Goal: Ask a question

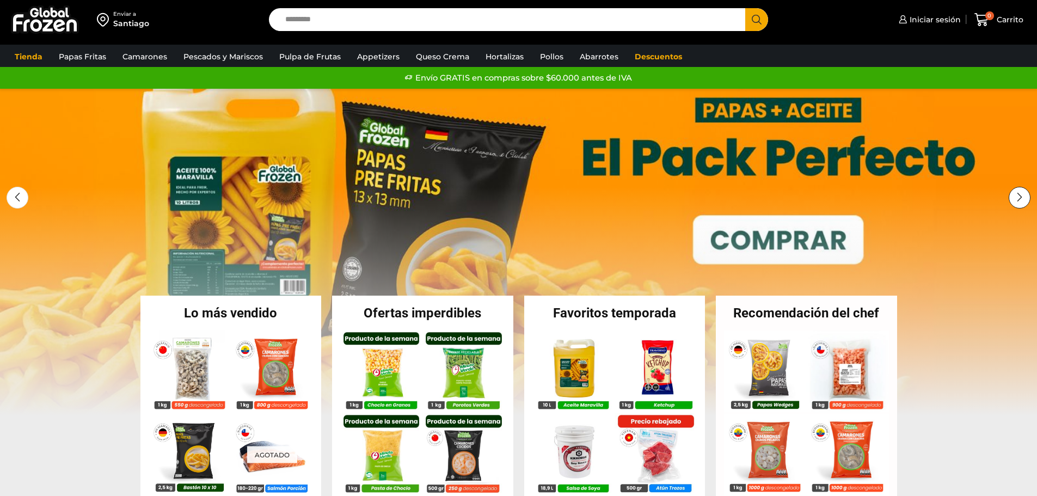
click at [1021, 201] on div "Next slide" at bounding box center [1020, 198] width 22 height 22
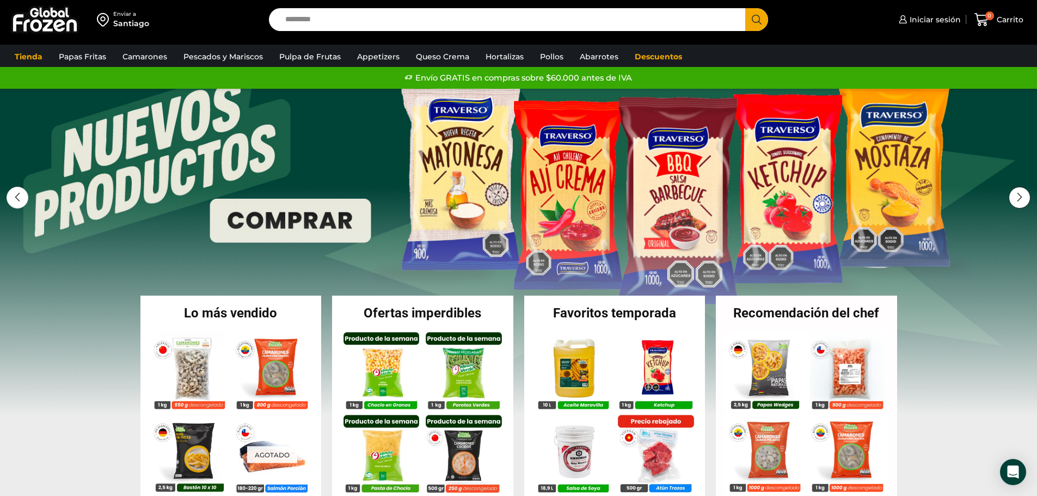
click at [1021, 201] on div "Next slide" at bounding box center [1020, 198] width 22 height 22
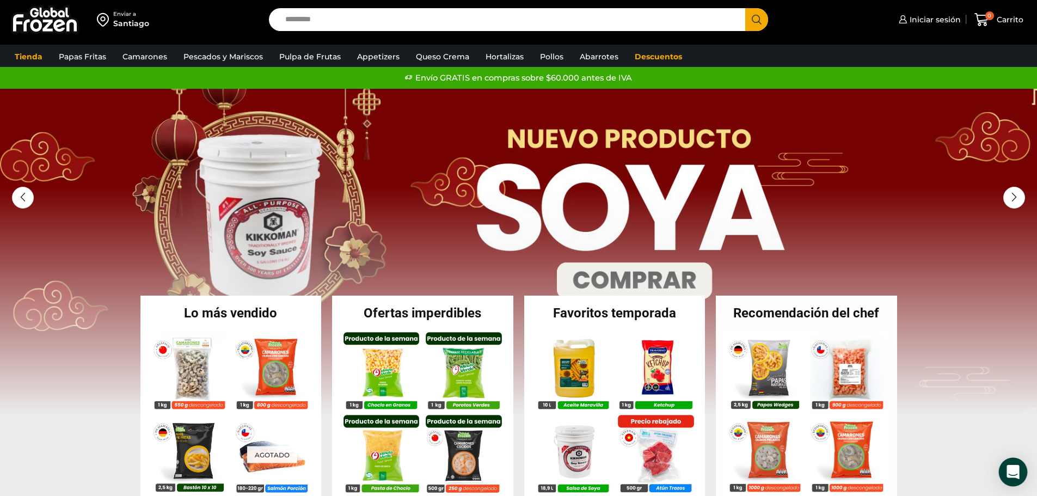
click at [1015, 482] on div "Open Intercom Messenger" at bounding box center [1013, 472] width 29 height 29
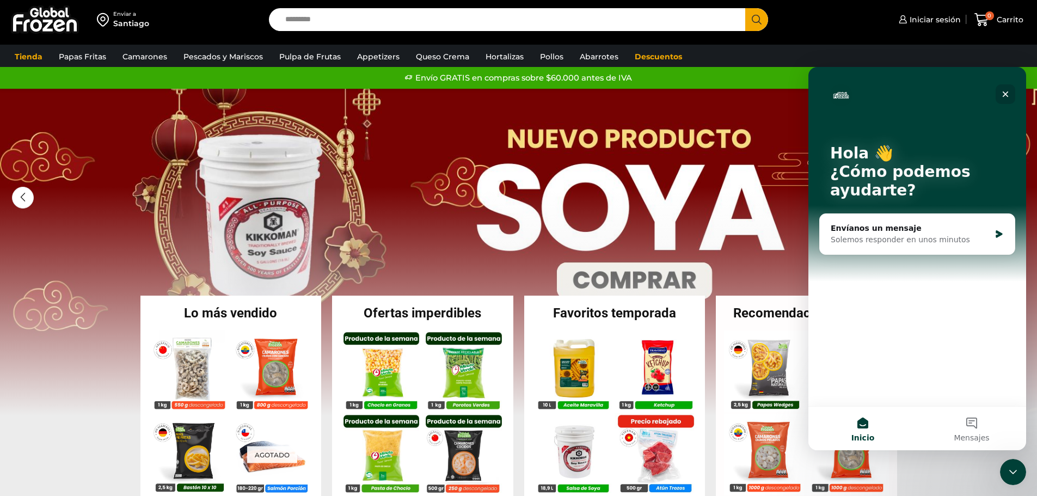
click at [1005, 100] on div "Cerrar" at bounding box center [1006, 94] width 20 height 20
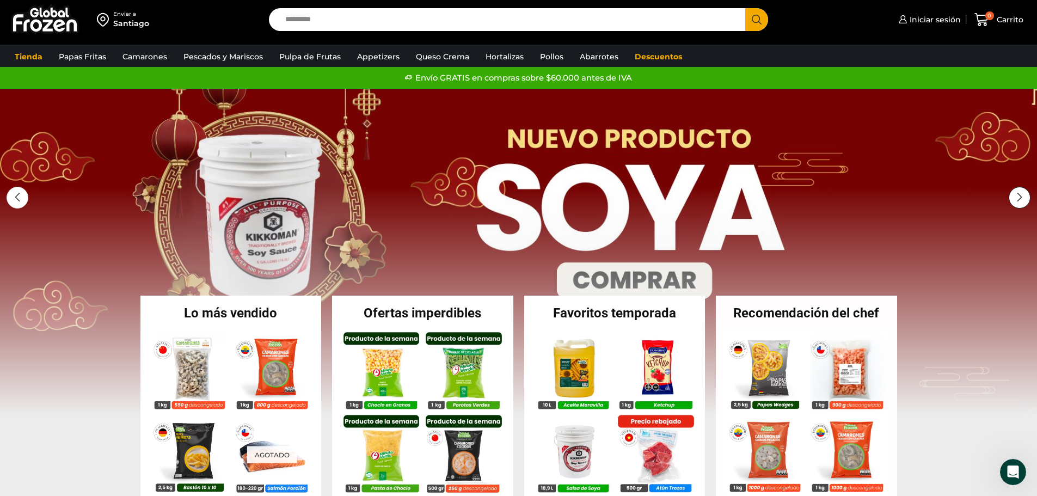
click at [1024, 197] on div "Next slide" at bounding box center [1020, 198] width 22 height 22
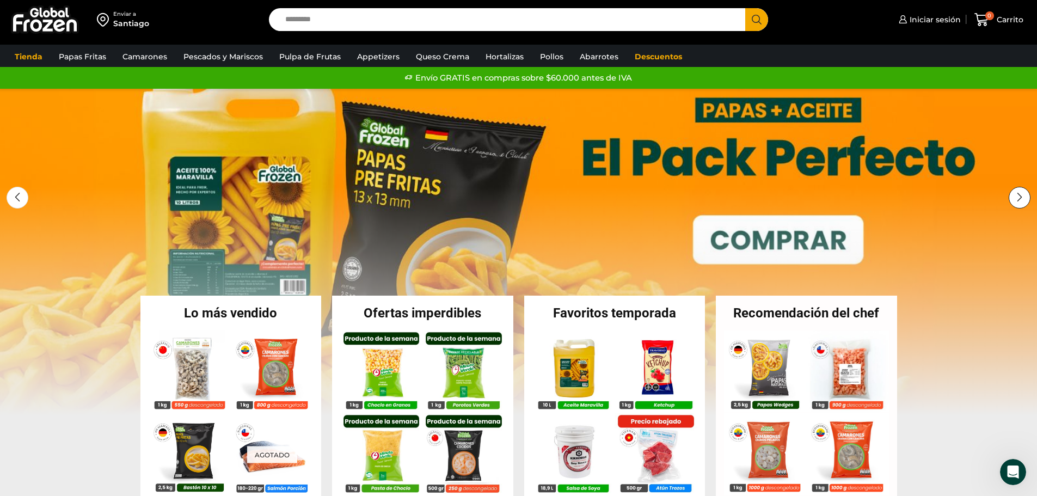
click at [1024, 197] on div "Next slide" at bounding box center [1020, 198] width 22 height 22
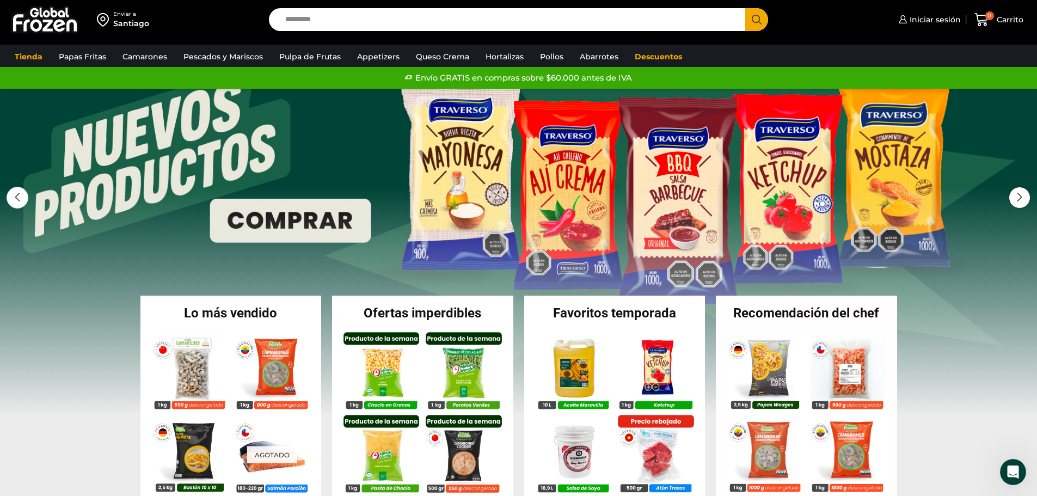
click at [1019, 198] on div "Next slide" at bounding box center [1020, 198] width 22 height 22
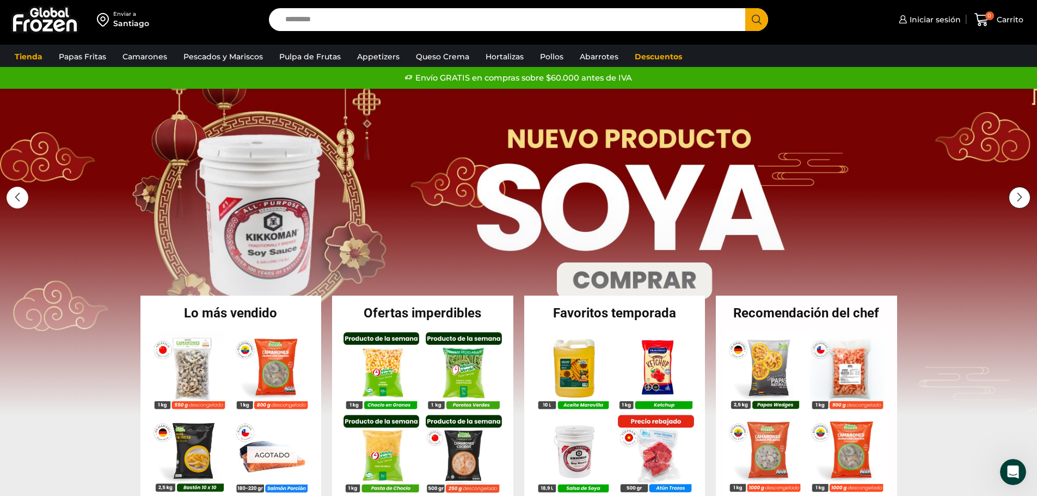
click at [1019, 198] on div "Next slide" at bounding box center [1020, 198] width 22 height 22
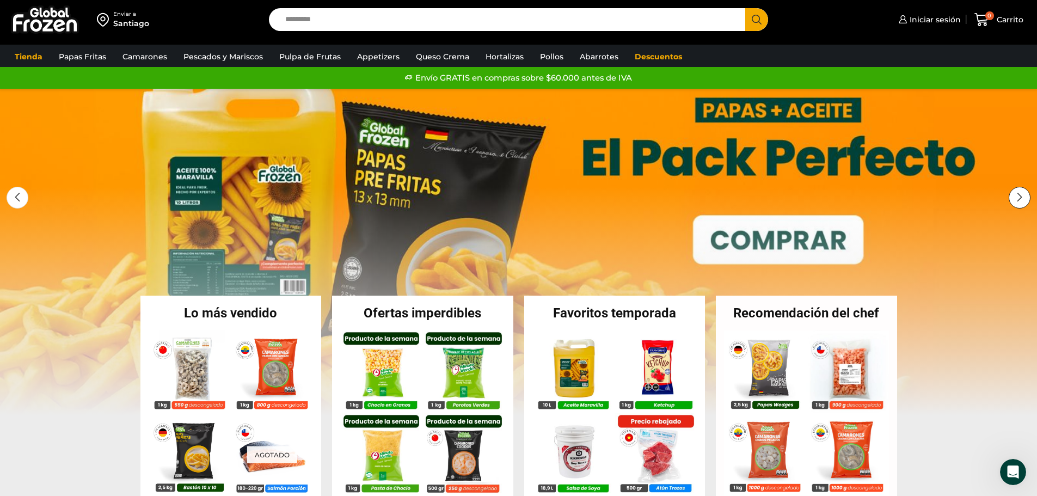
click at [1019, 198] on div "Next slide" at bounding box center [1020, 198] width 22 height 22
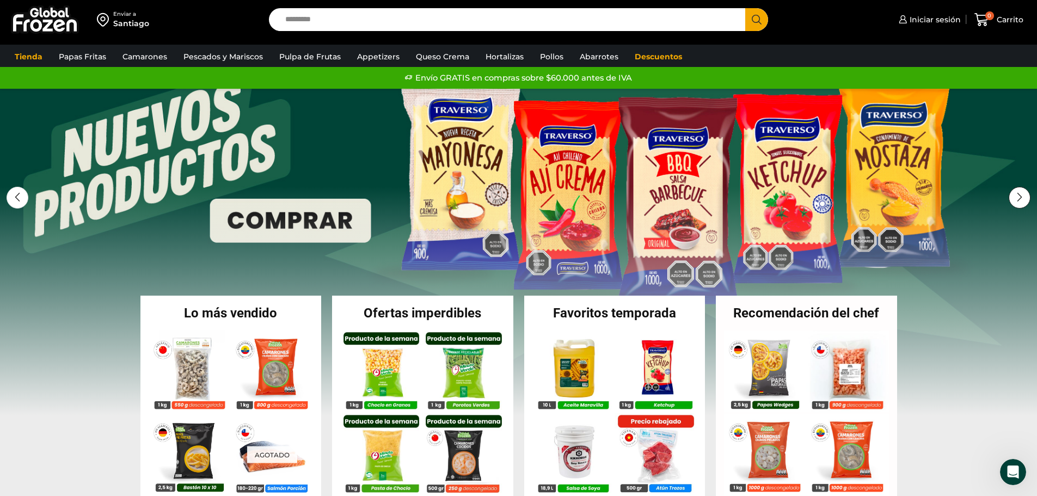
click at [1019, 198] on div "Next slide" at bounding box center [1020, 198] width 22 height 22
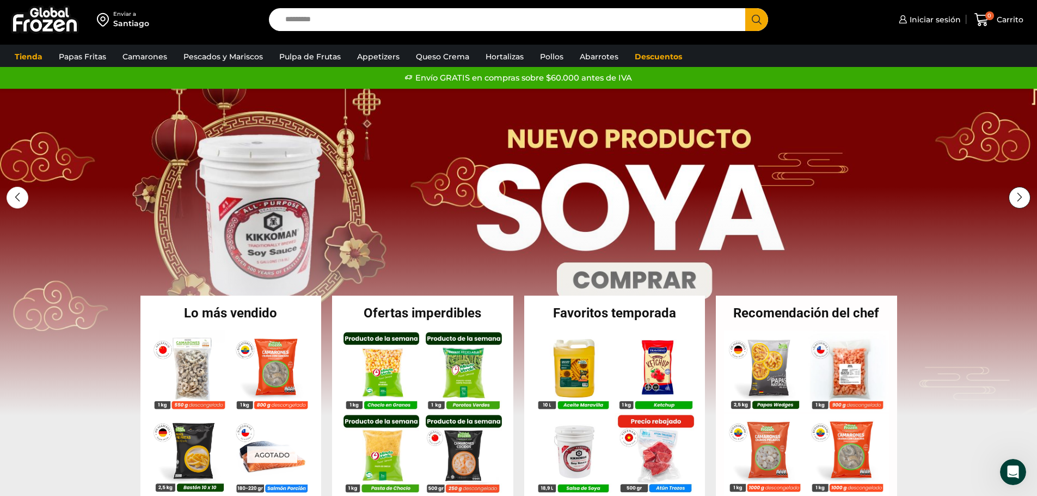
click at [1019, 198] on div "Next slide" at bounding box center [1020, 198] width 22 height 22
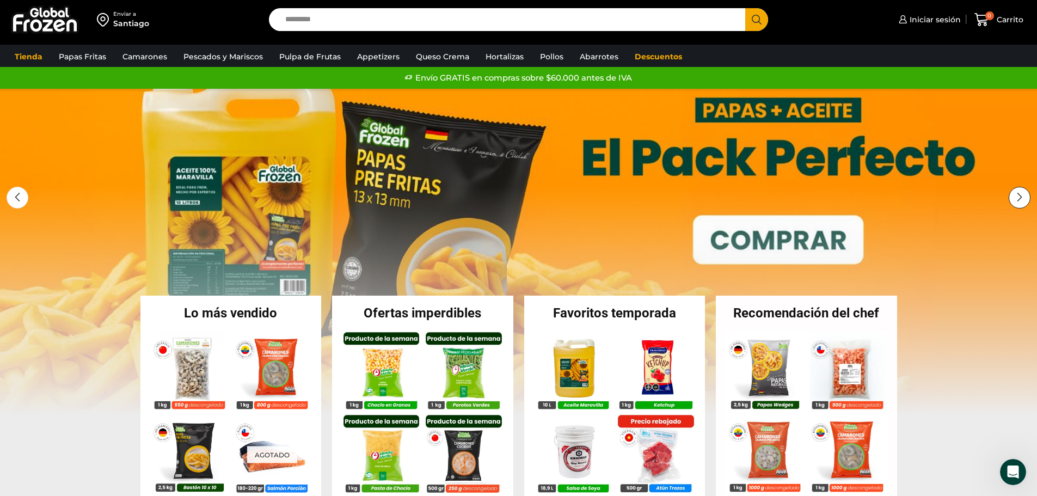
click at [1019, 198] on div "Next slide" at bounding box center [1020, 198] width 22 height 22
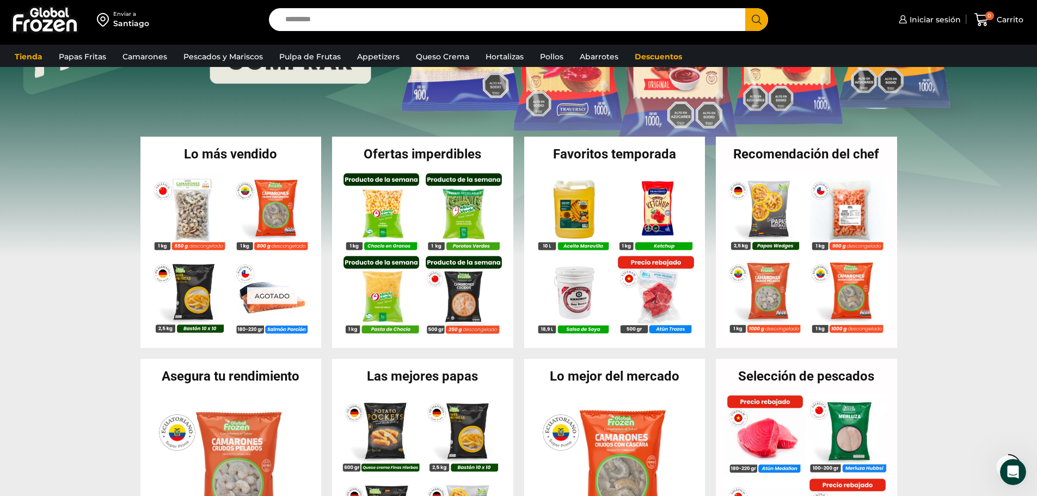
scroll to position [163, 0]
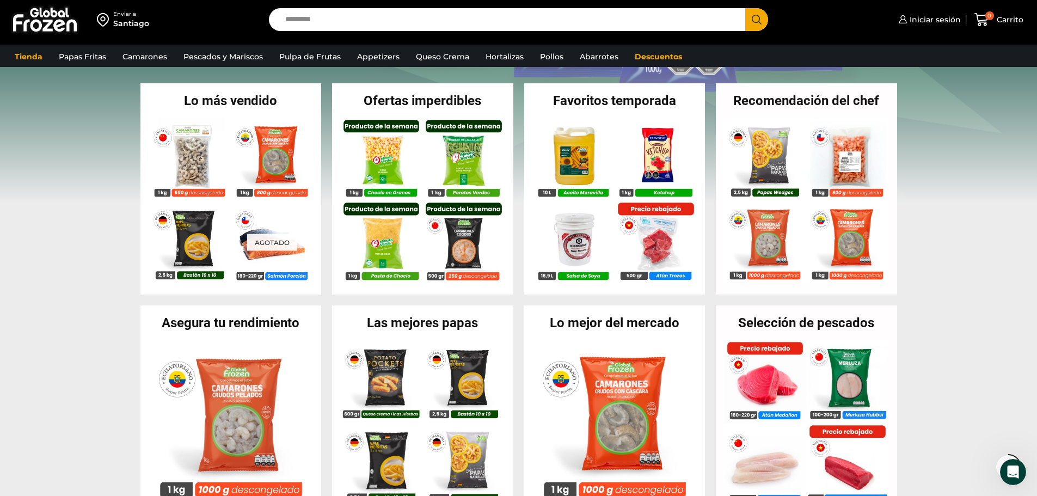
click at [1006, 456] on icon at bounding box center [1008, 467] width 26 height 26
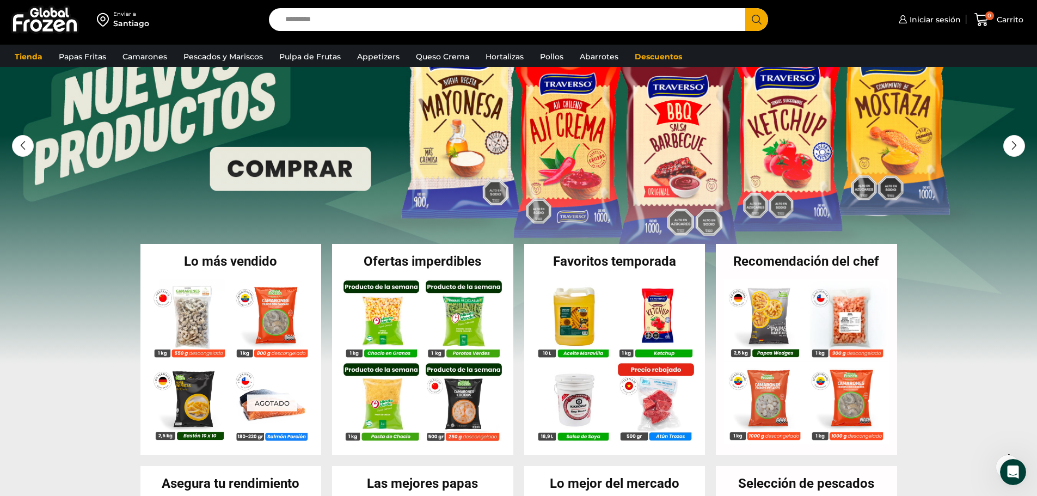
scroll to position [0, 0]
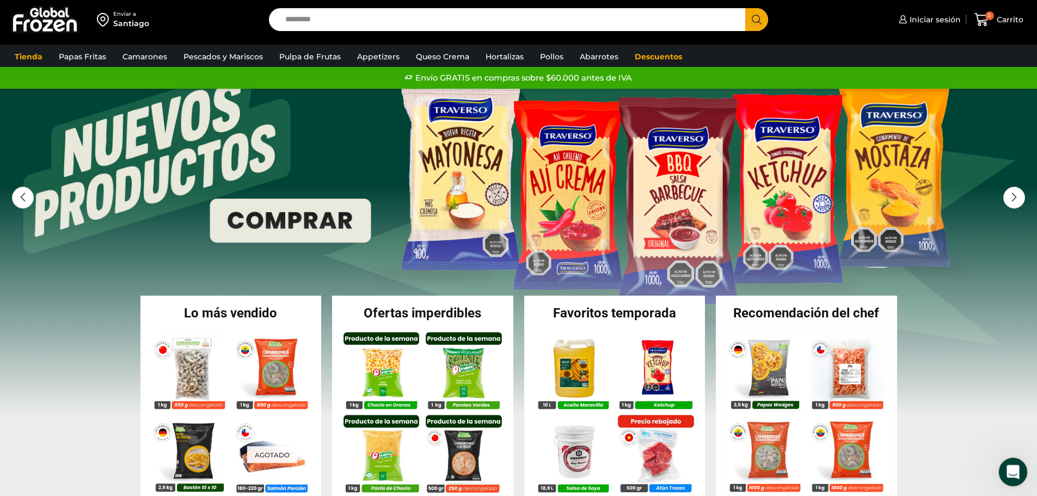
click at [1007, 466] on icon "Abrir Intercom Messenger" at bounding box center [1012, 471] width 18 height 18
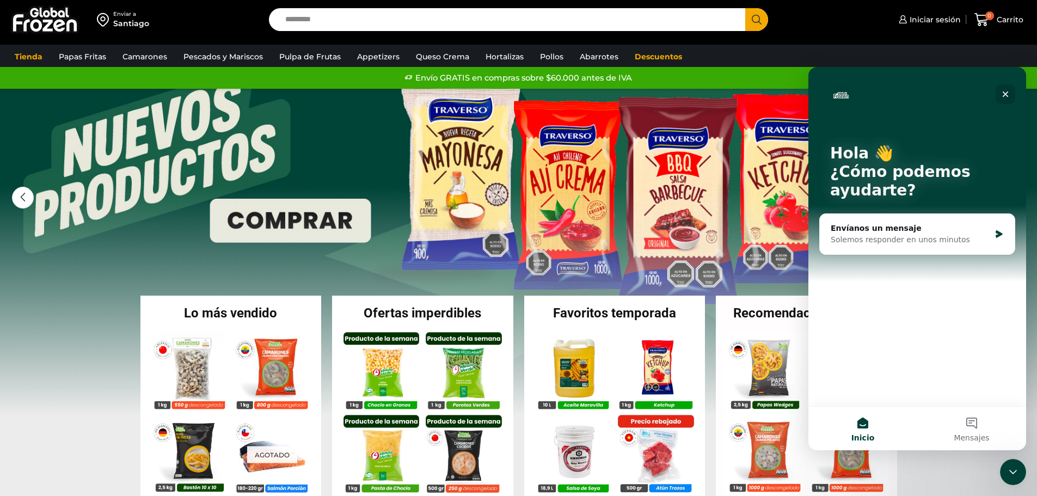
click at [1005, 98] on icon "Cerrar" at bounding box center [1005, 94] width 9 height 9
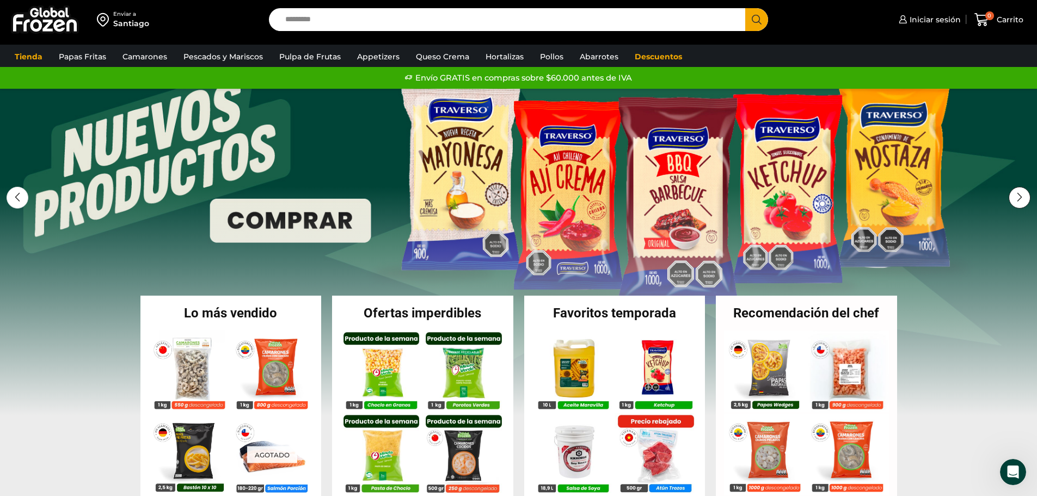
click at [1025, 206] on div "Next slide" at bounding box center [1020, 198] width 22 height 22
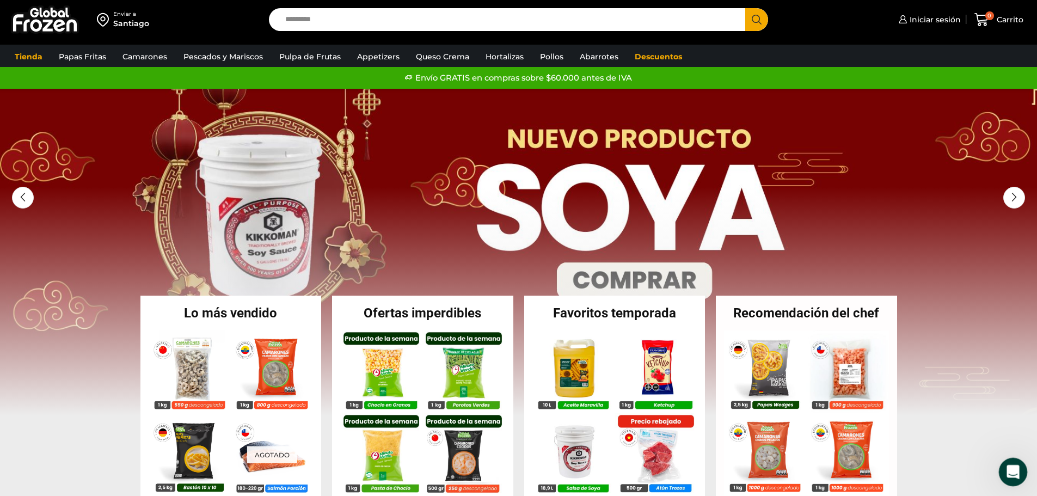
click at [1009, 479] on div "Abrir Intercom Messenger" at bounding box center [1012, 471] width 36 height 36
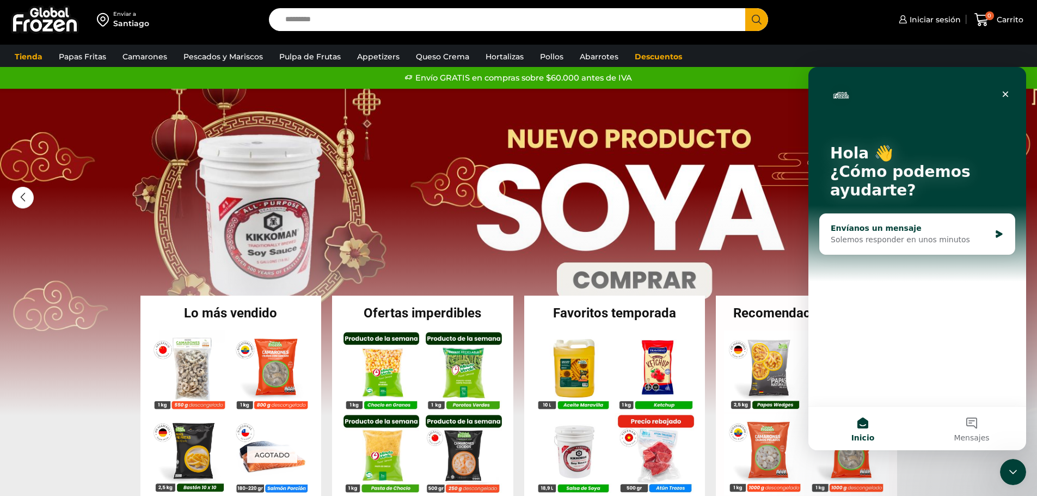
click at [899, 238] on div "Solemos responder en unos minutos" at bounding box center [911, 239] width 160 height 11
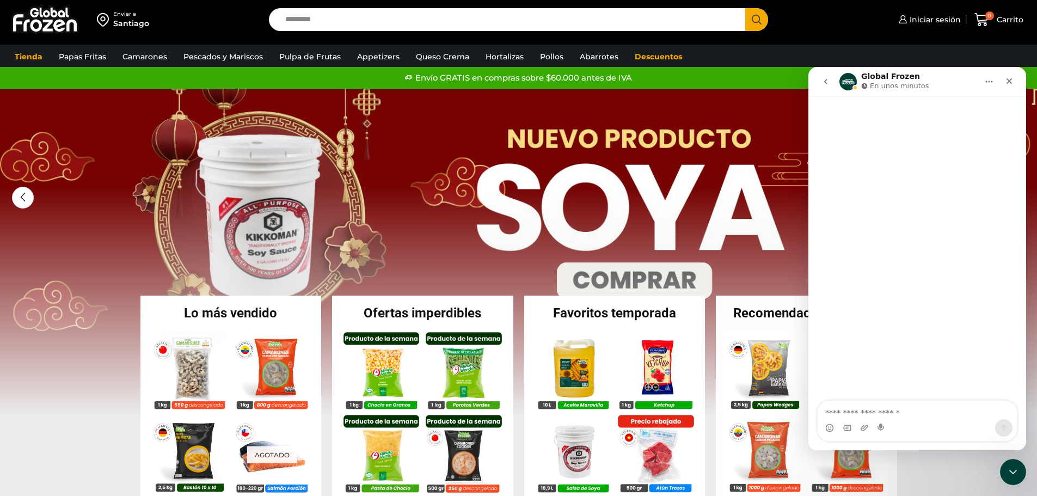
click at [887, 417] on textarea "Escribe un mensaje..." at bounding box center [917, 410] width 199 height 19
click at [1009, 82] on icon "Cerrar" at bounding box center [1010, 81] width 6 height 6
